Goal: Transaction & Acquisition: Purchase product/service

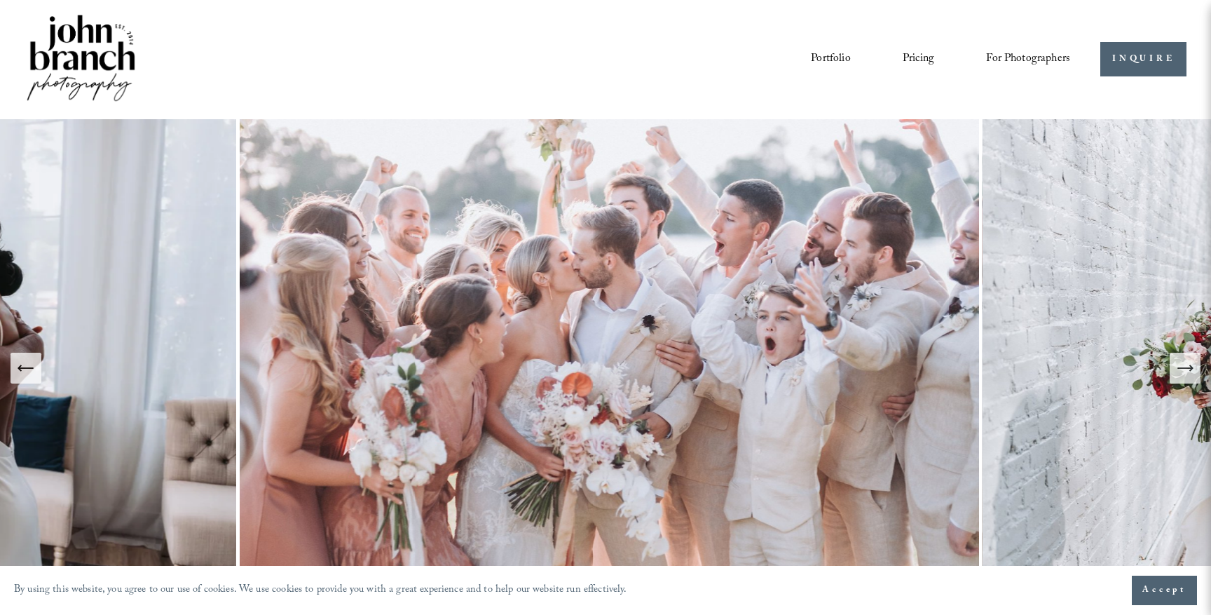
click at [912, 57] on link "Pricing" at bounding box center [919, 60] width 32 height 24
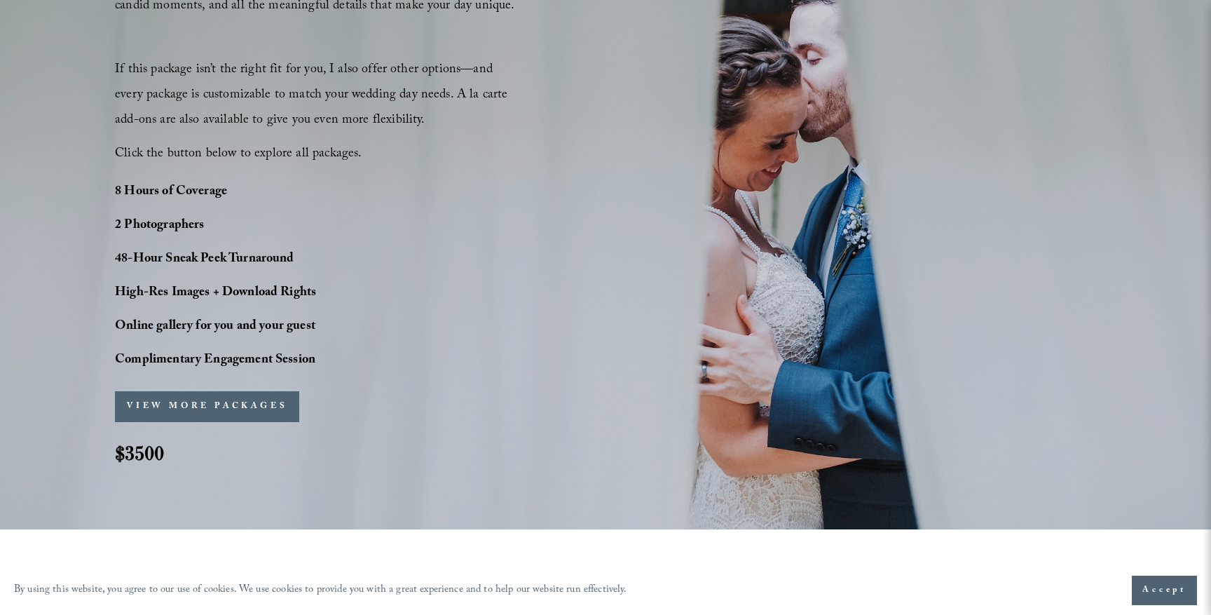
scroll to position [1035, 0]
click at [569, 144] on div "PERFECT PHOTO COVERAGE This package is the top choice for our couple and for go…" at bounding box center [605, 146] width 1211 height 683
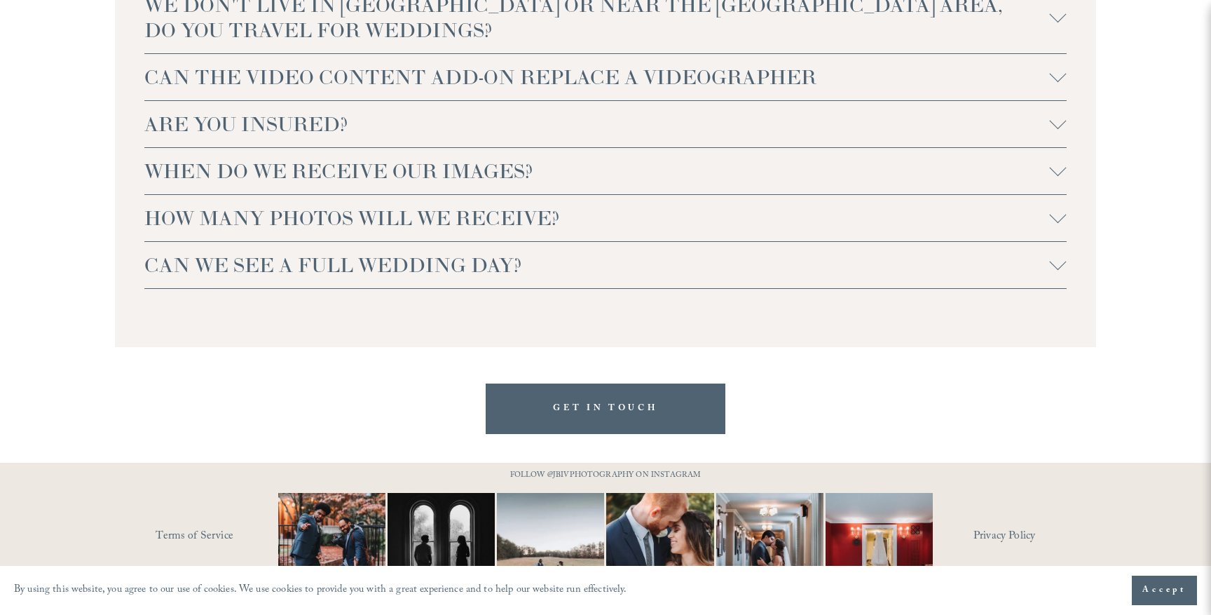
scroll to position [3204, 0]
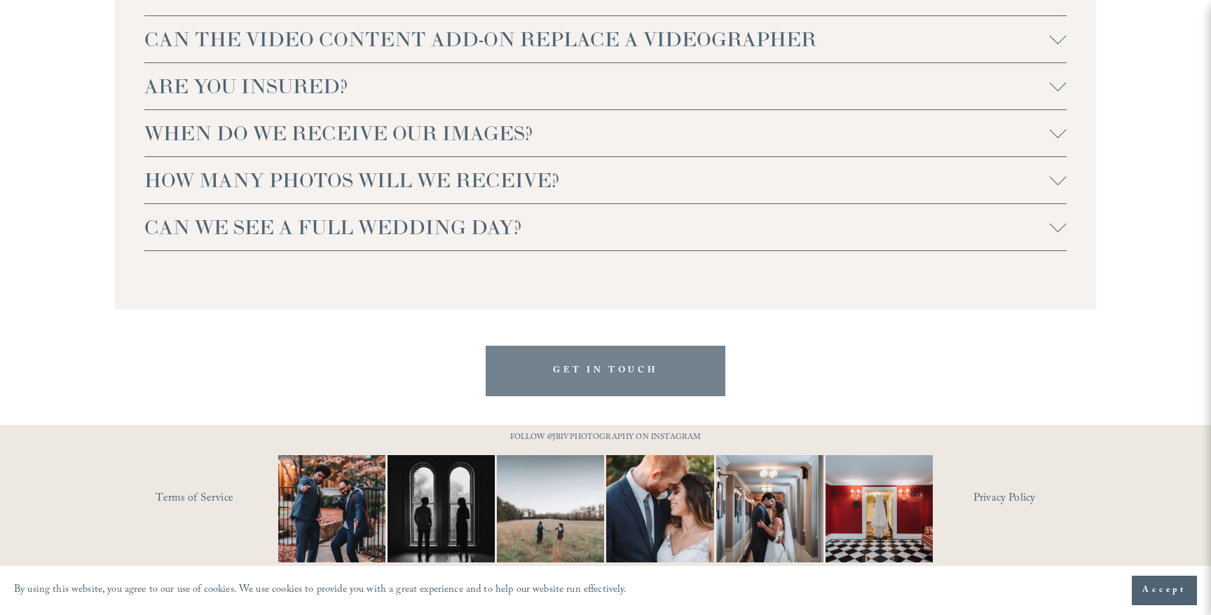
click at [587, 362] on link "GET IN TOUCH" at bounding box center [606, 371] width 240 height 50
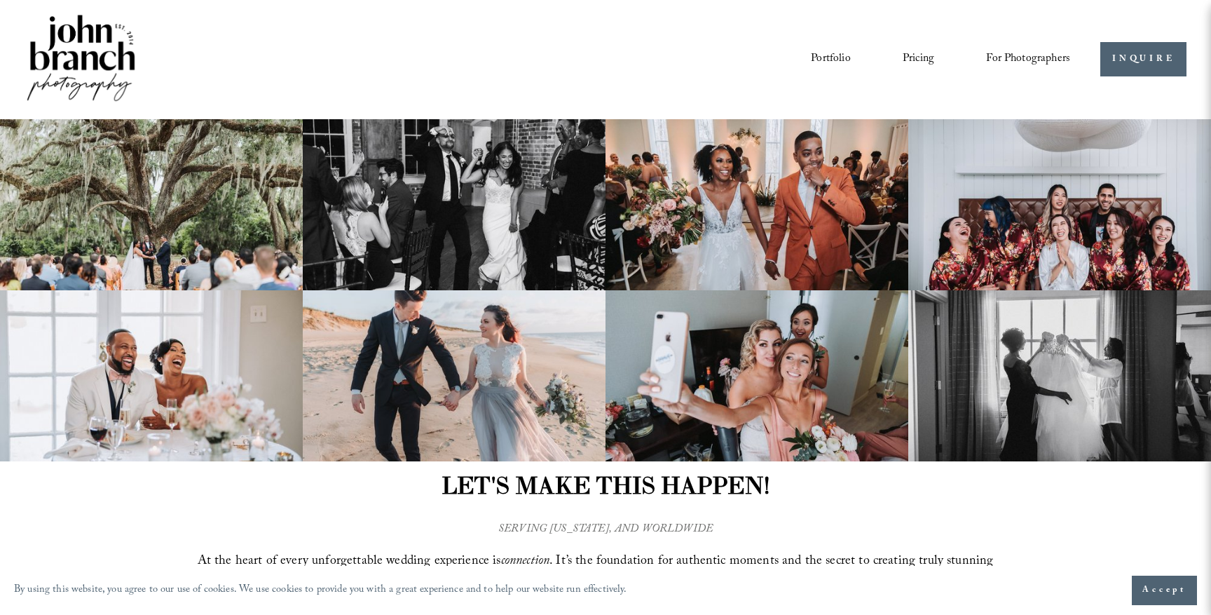
scroll to position [1, 0]
click at [916, 57] on link "Pricing" at bounding box center [919, 59] width 32 height 24
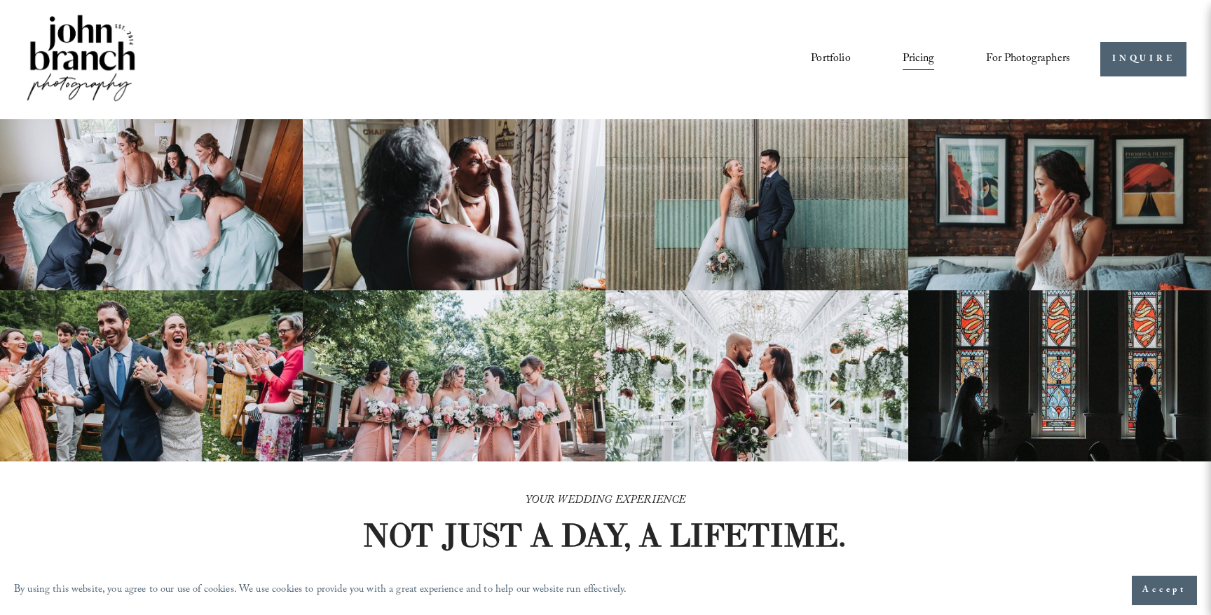
click at [0, 0] on link "Courses" at bounding box center [0, 0] width 0 height 0
click at [0, 0] on span "Presets" at bounding box center [0, 0] width 0 height 0
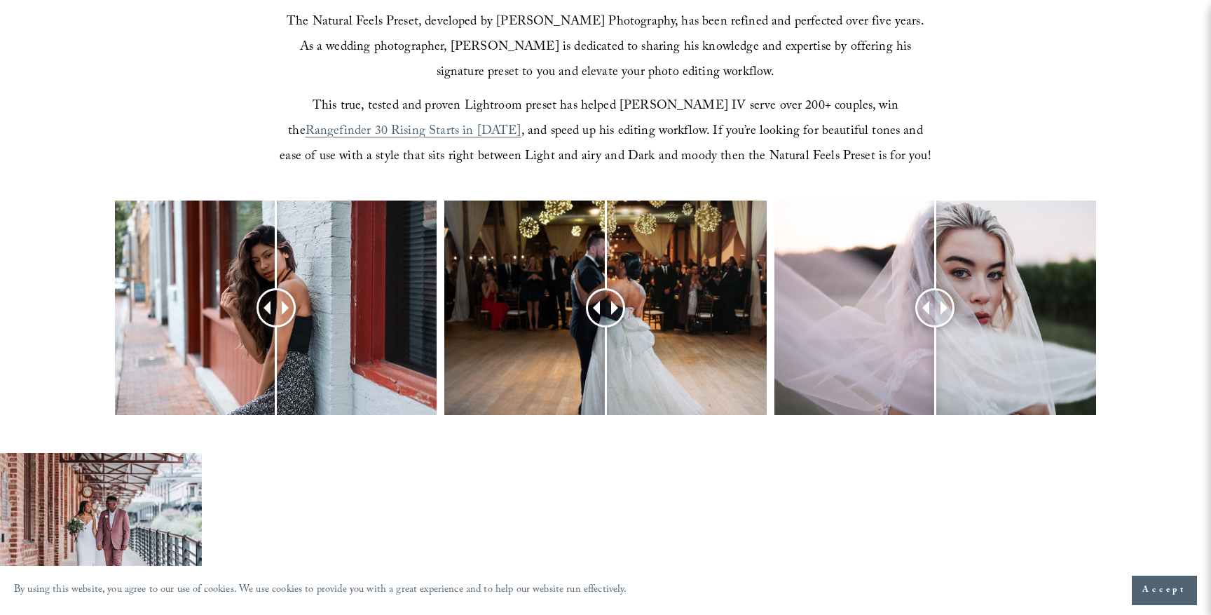
scroll to position [512, 0]
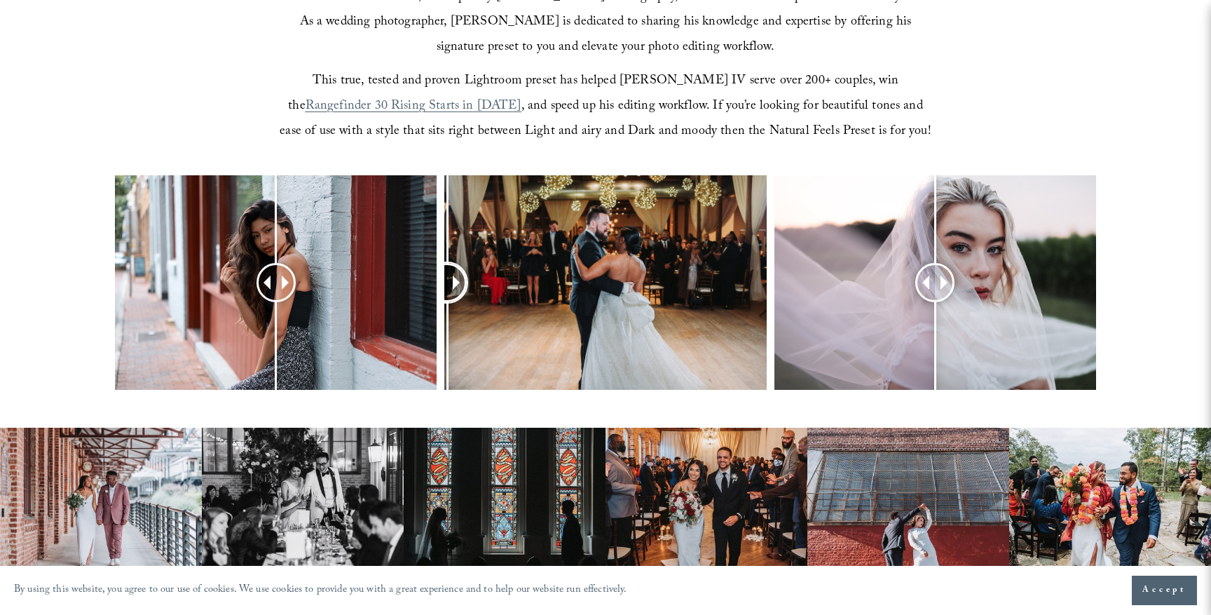
drag, startPoint x: 602, startPoint y: 282, endPoint x: 447, endPoint y: 273, distance: 155.2
click at [447, 273] on div at bounding box center [448, 282] width 36 height 36
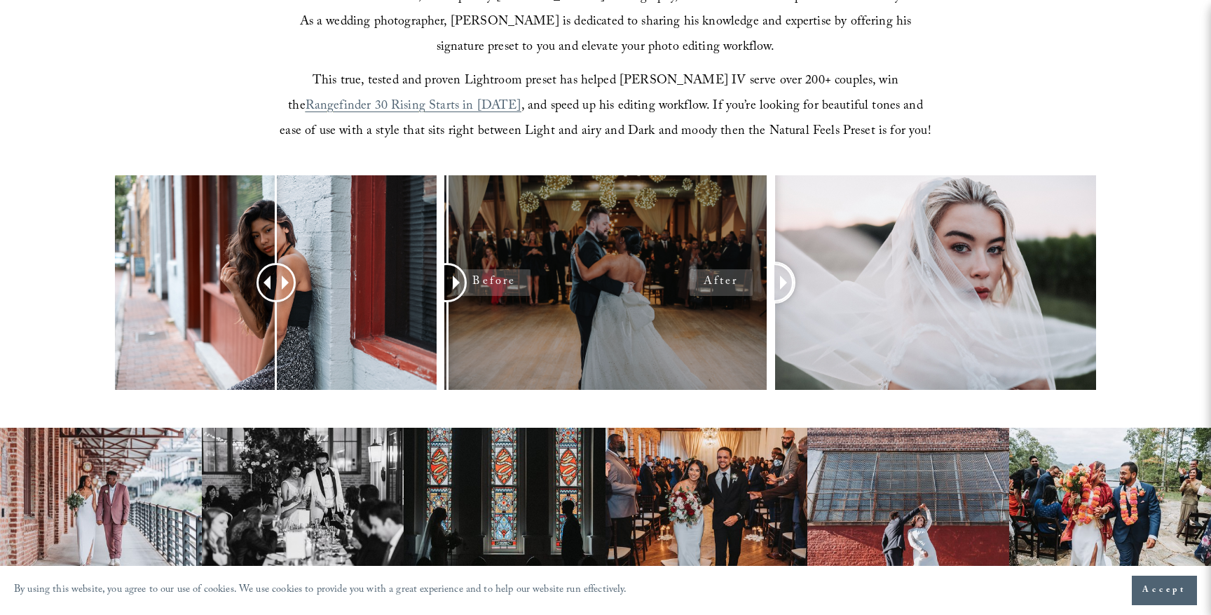
drag, startPoint x: 937, startPoint y: 285, endPoint x: 530, endPoint y: 280, distance: 407.3
click at [530, 280] on div at bounding box center [605, 301] width 1211 height 252
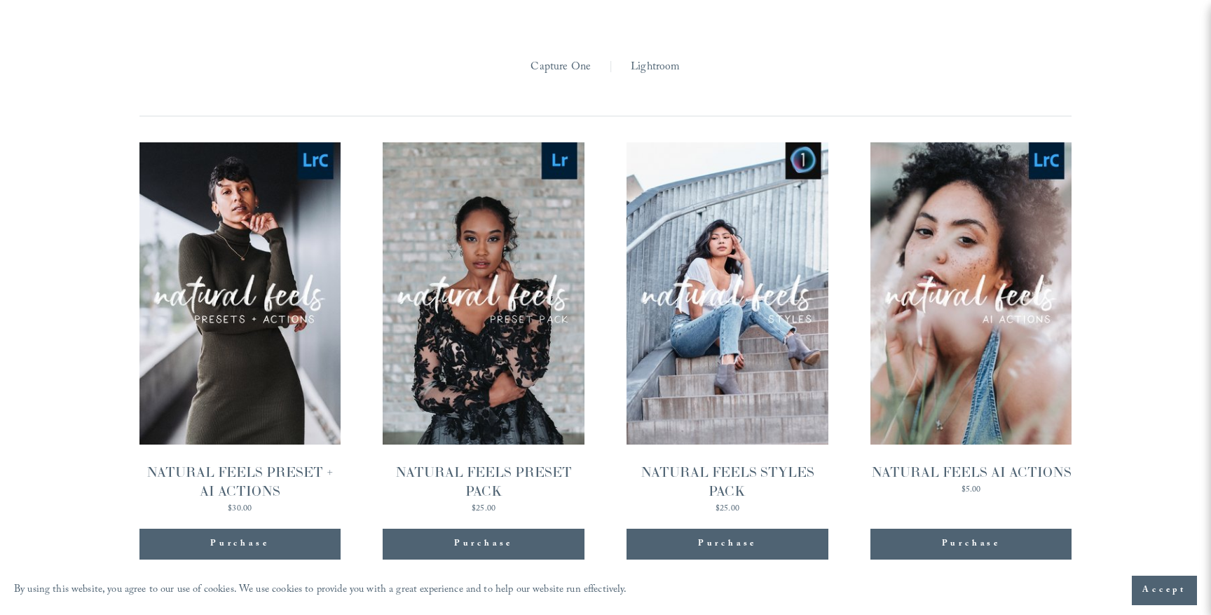
scroll to position [1358, 0]
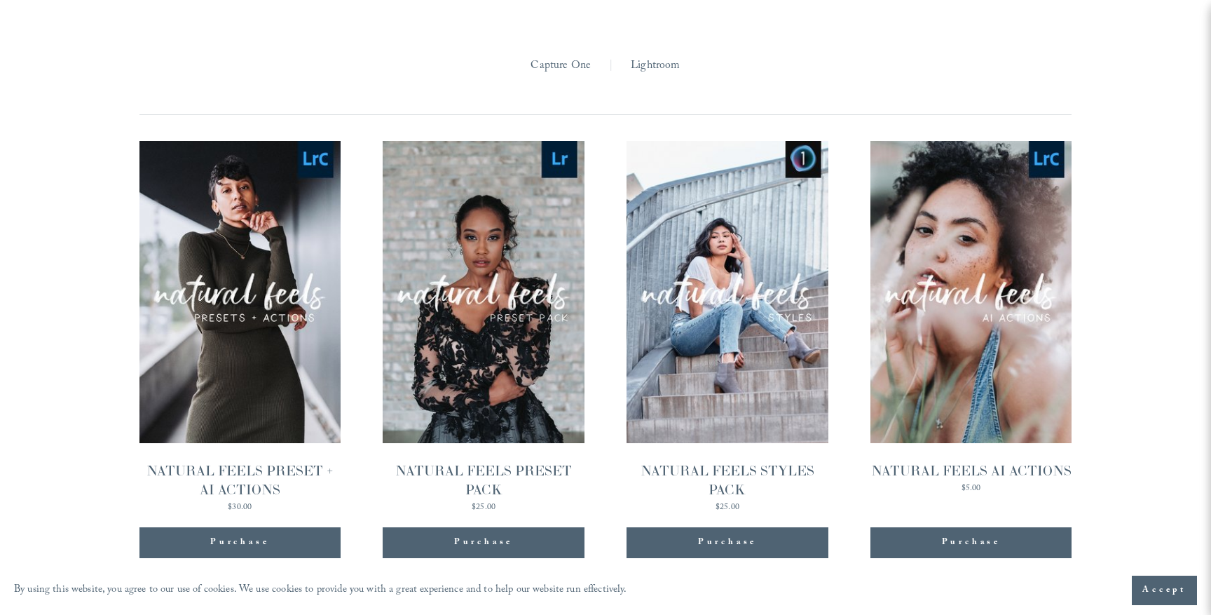
click at [243, 543] on div "Purchase" at bounding box center [239, 543] width 59 height 14
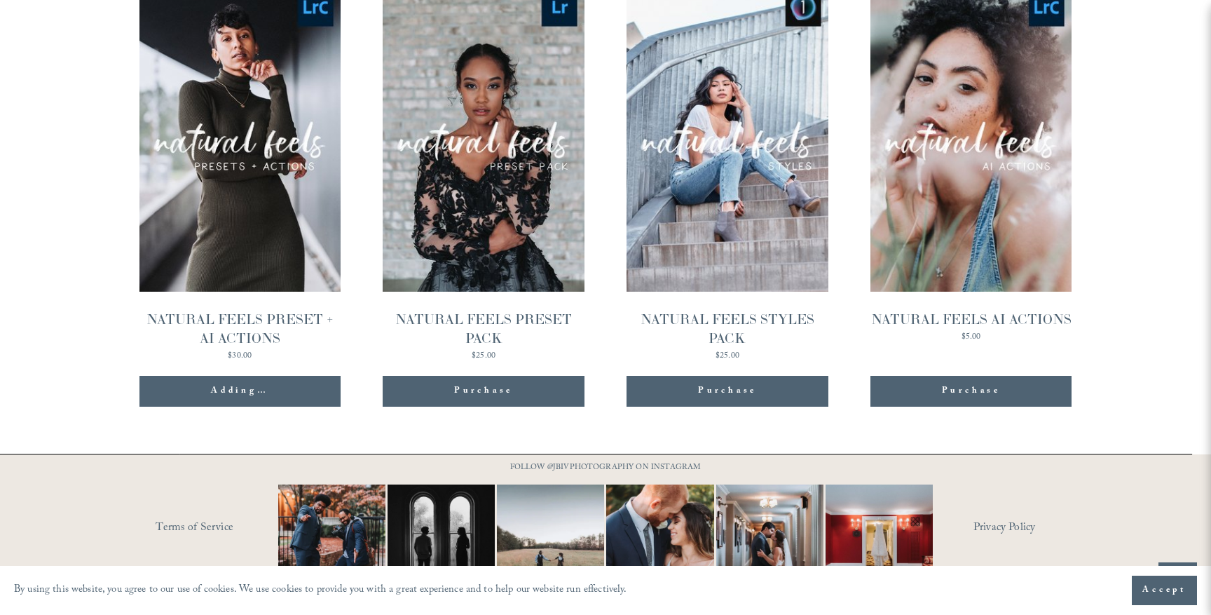
scroll to position [1539, 0]
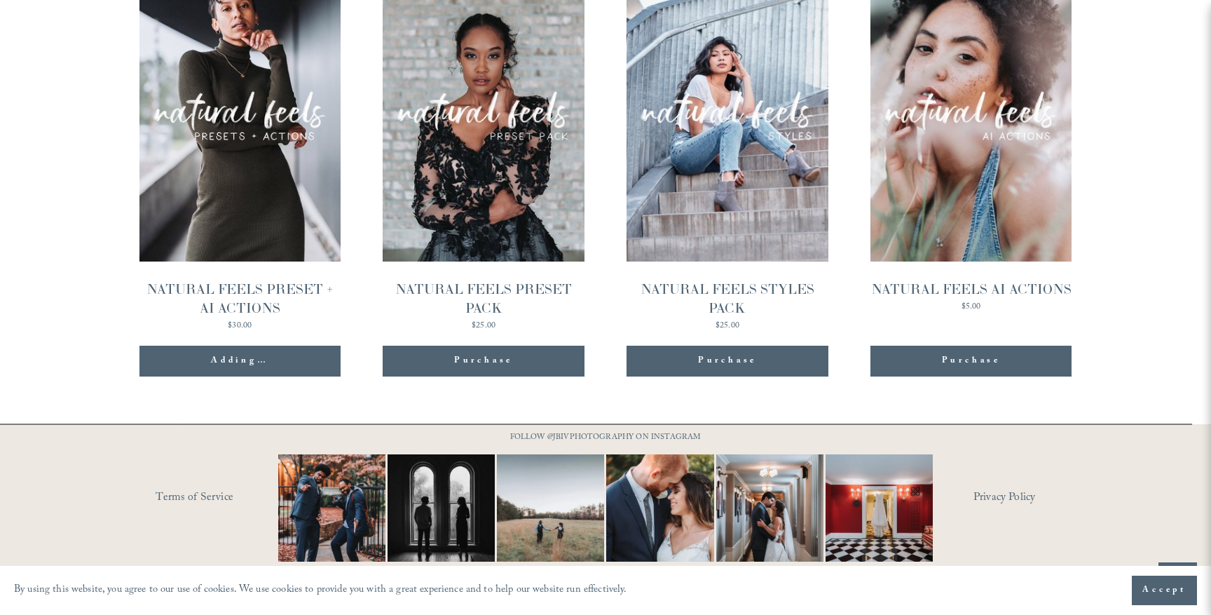
click at [1177, 587] on span "Accept" at bounding box center [1165, 590] width 44 height 14
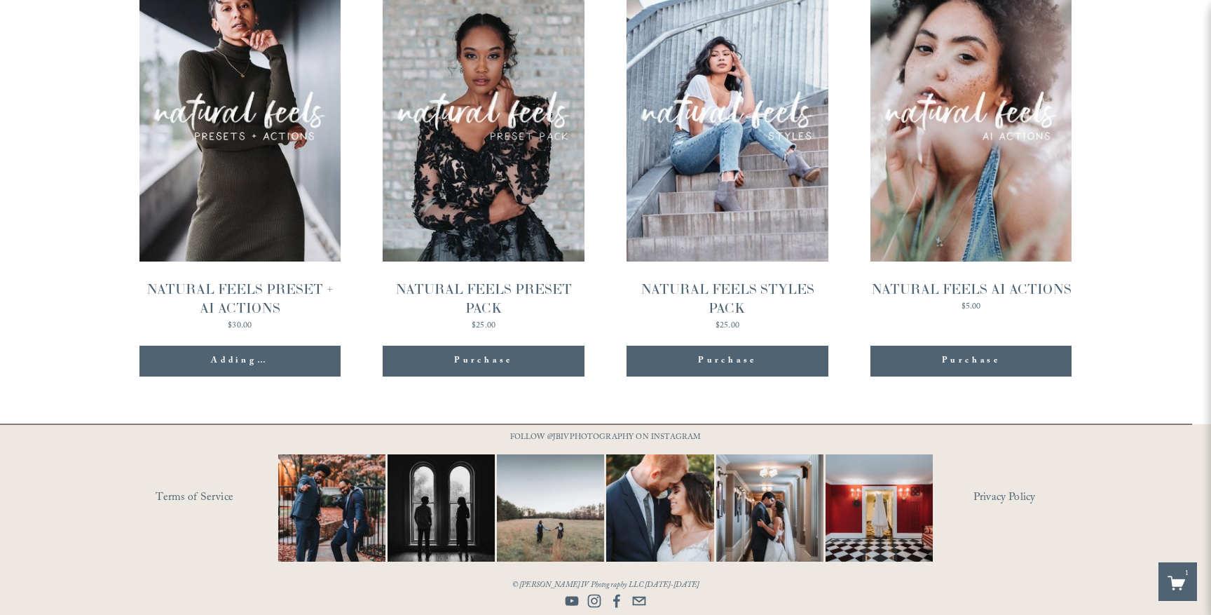
click at [594, 602] on use "Instagram" at bounding box center [594, 601] width 28 height 28
click at [981, 77] on span "Quick View" at bounding box center [971, 79] width 88 height 39
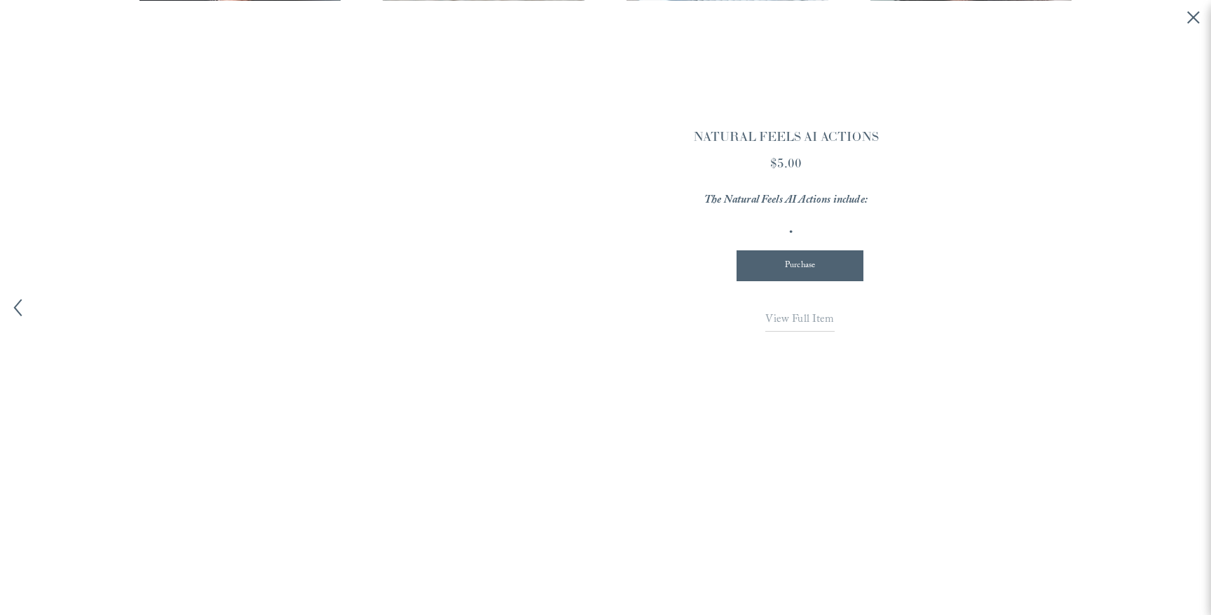
click at [1194, 15] on line "Close quick view" at bounding box center [1193, 17] width 11 height 11
